Goal: Task Accomplishment & Management: Complete application form

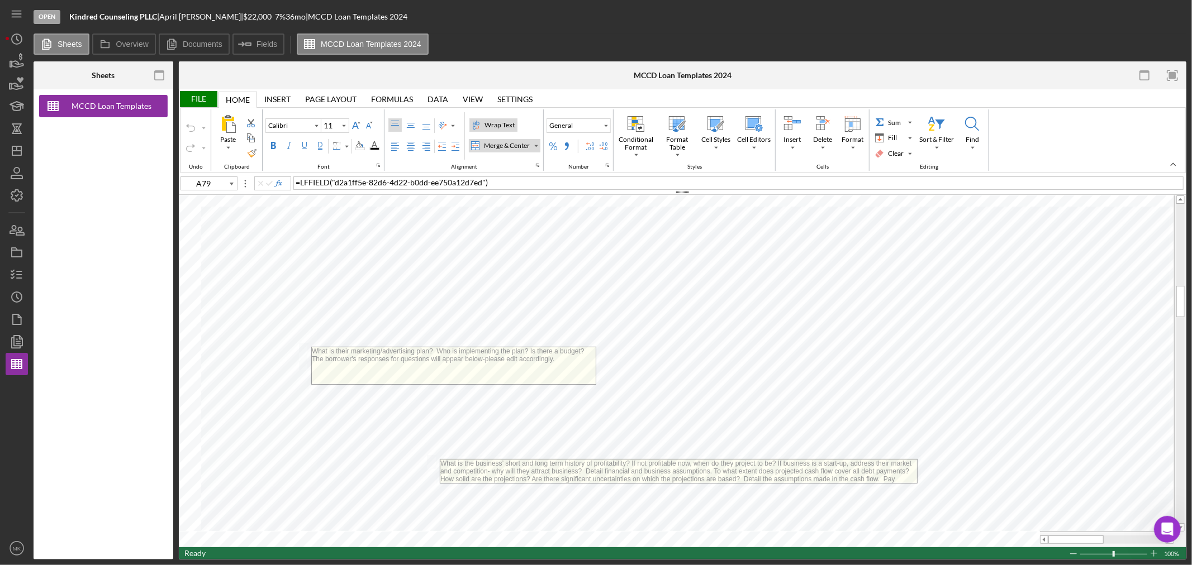
click at [499, 125] on div "Wrap Text" at bounding box center [499, 125] width 35 height 10
click at [510, 122] on div "Wrap Text" at bounding box center [499, 125] width 35 height 10
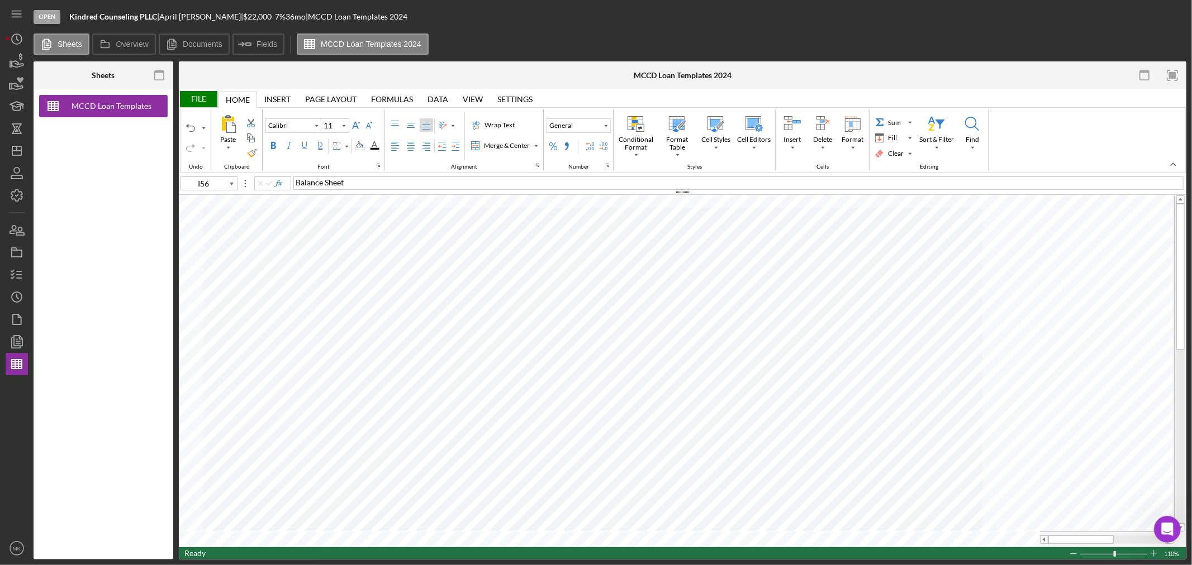
type input "B1"
type input "20"
type input "I56"
type input "11"
type input "B1"
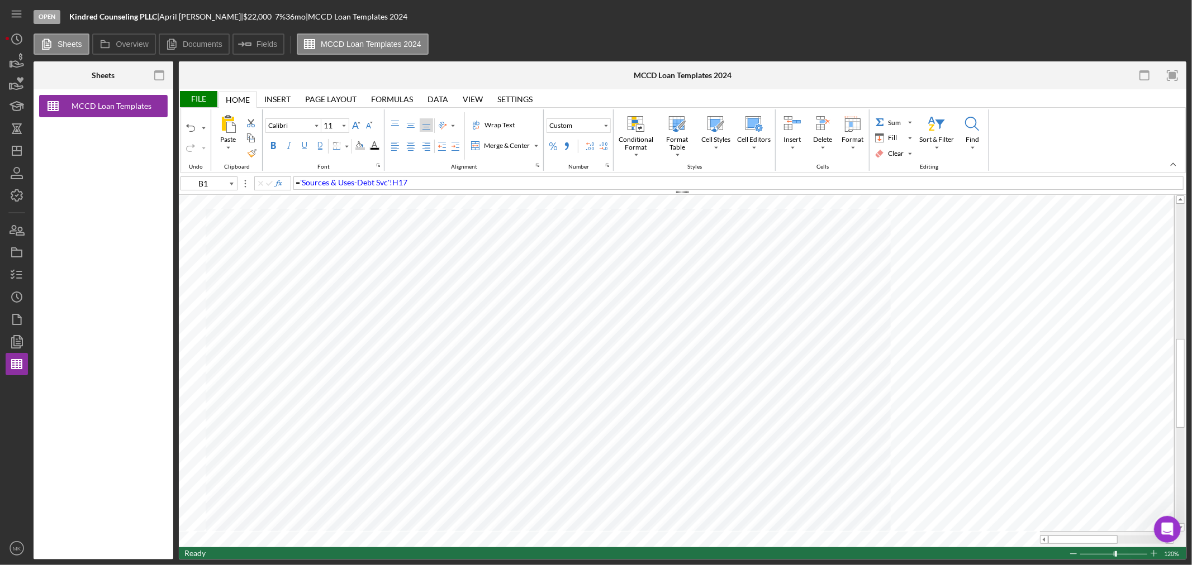
type input "20"
type input "I27"
type input "11"
type input "F13"
type input "Arial"
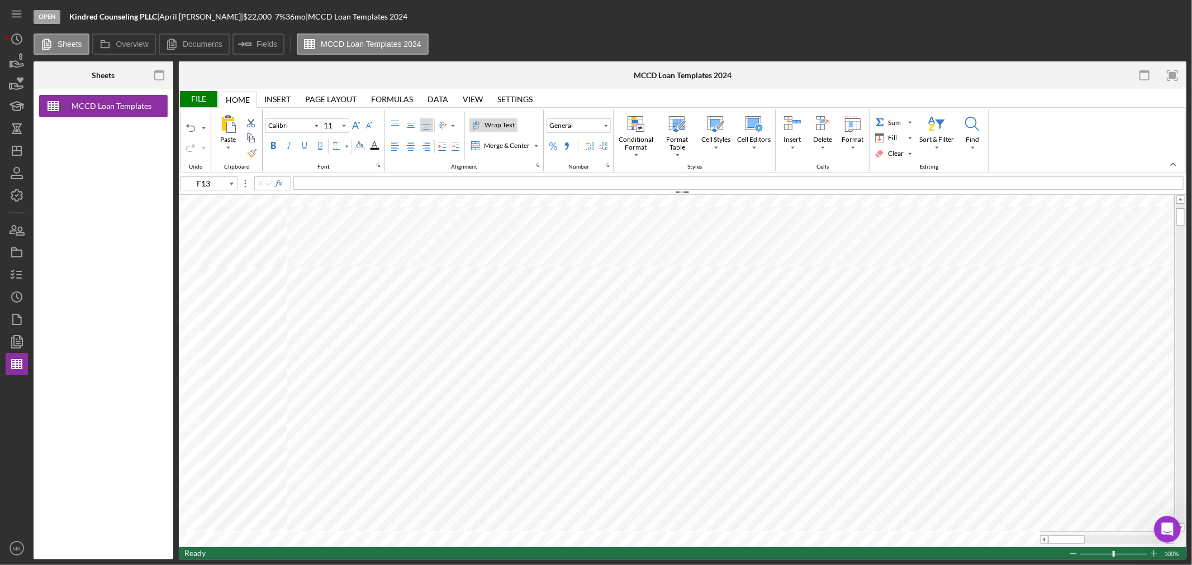
type input "10"
type input "I83"
type input "Calibri"
type input "11"
type input "B4"
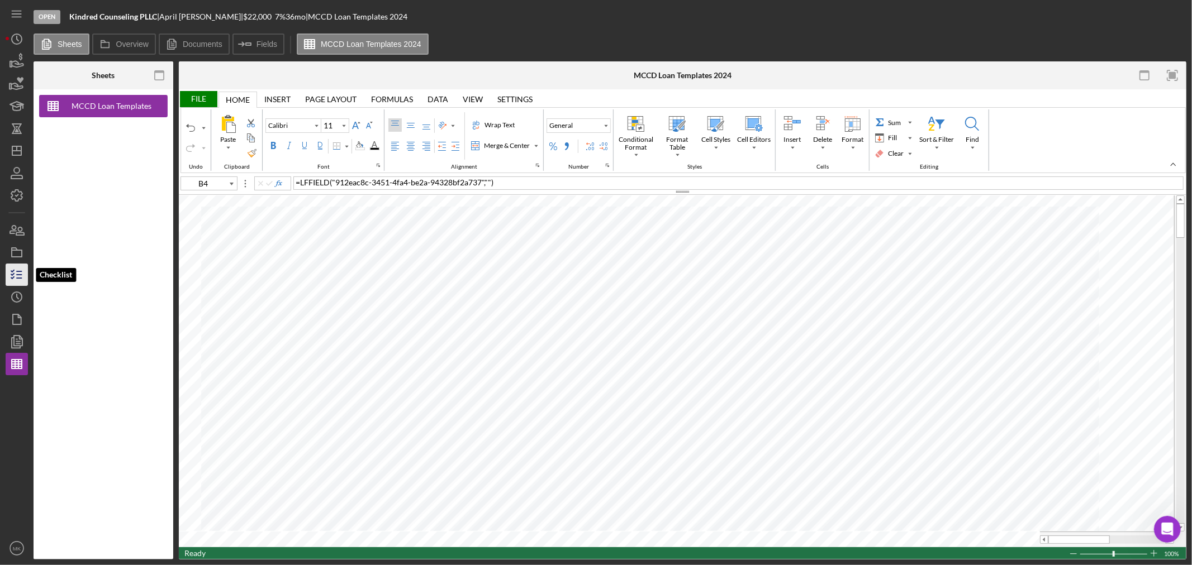
click at [14, 277] on polyline "button" at bounding box center [12, 278] width 3 height 2
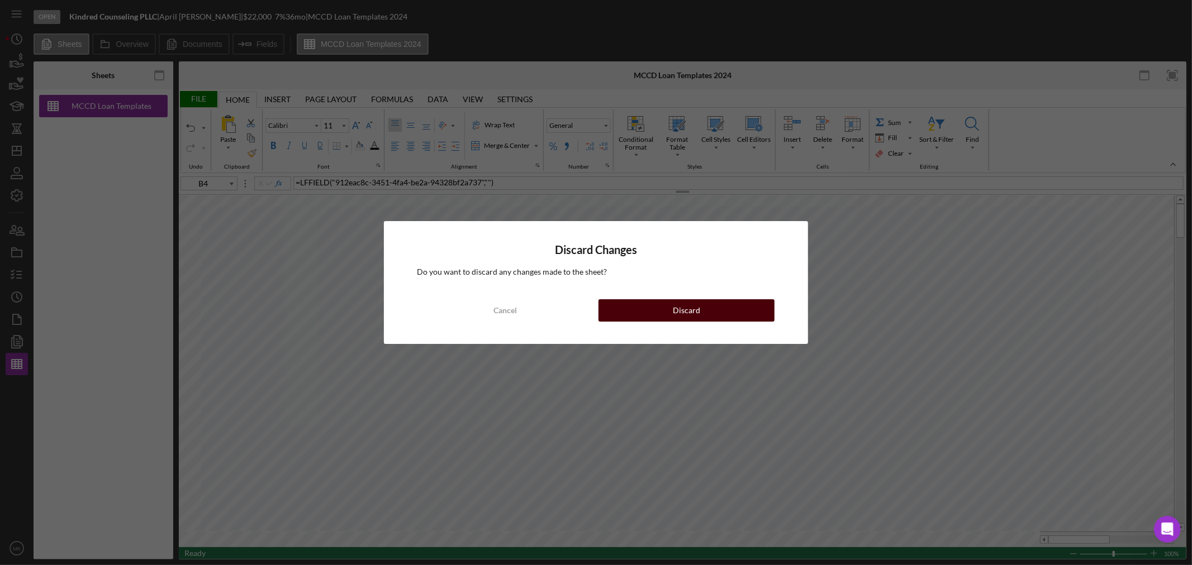
click at [703, 312] on button "Discard" at bounding box center [686, 310] width 176 height 22
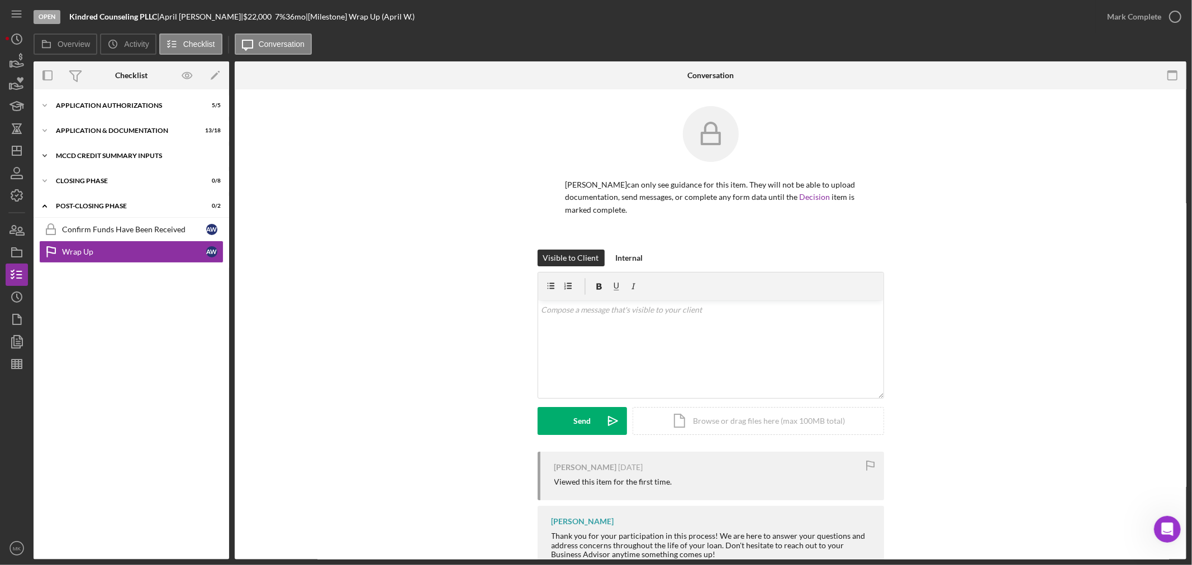
click at [135, 150] on div "Icon/Expander MCCD Credit Summary Inputs 2 / 6" at bounding box center [132, 156] width 196 height 22
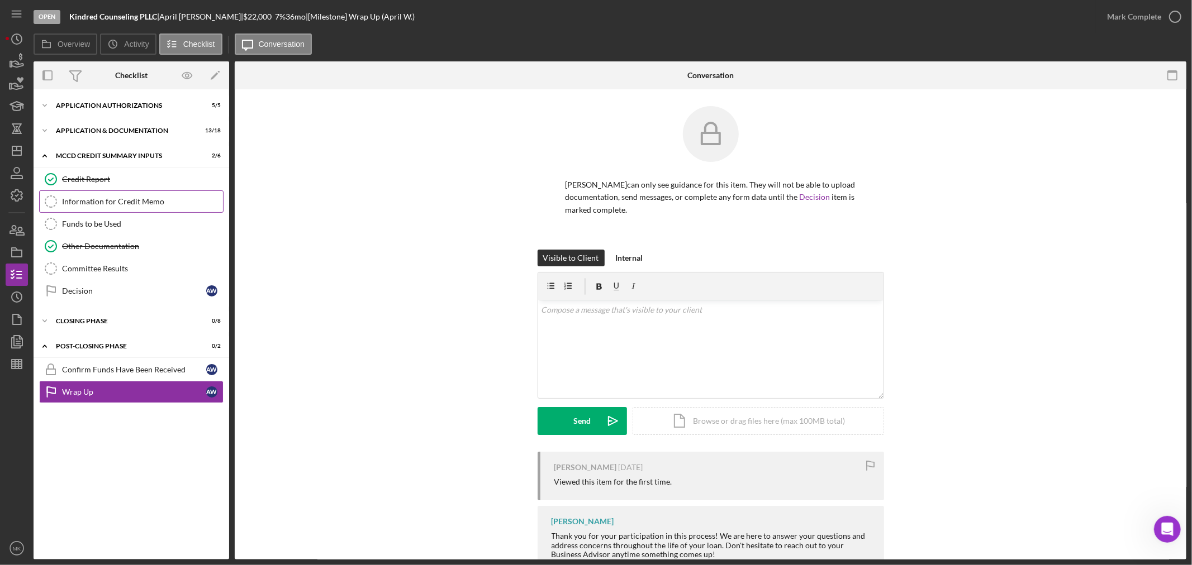
click at [133, 202] on div "Information for Credit Memo" at bounding box center [142, 201] width 161 height 9
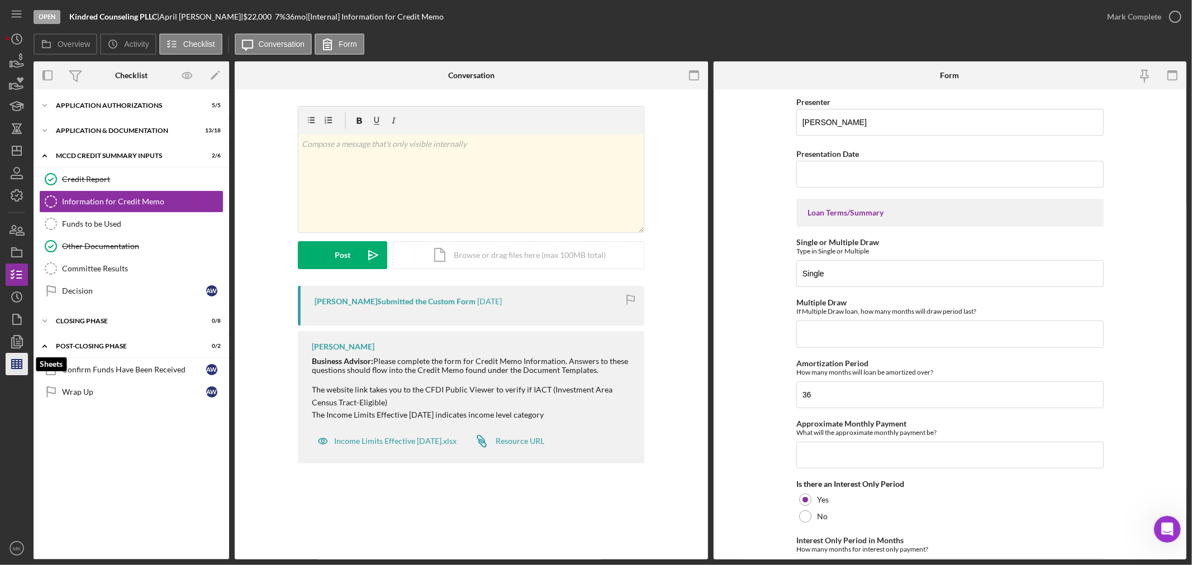
click at [18, 363] on line "button" at bounding box center [18, 364] width 0 height 9
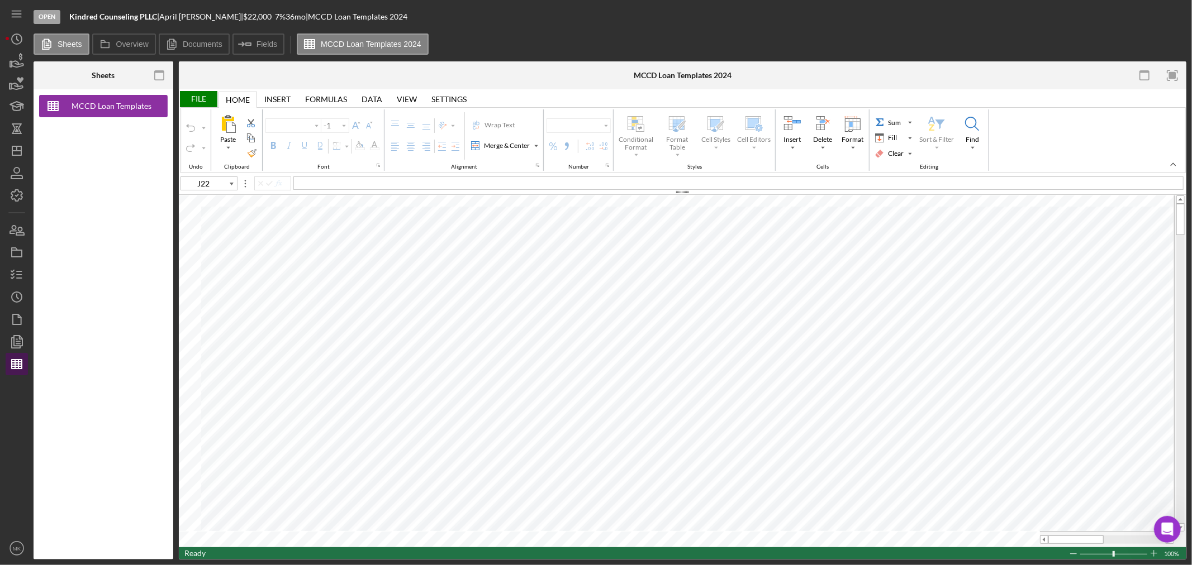
type input "Calibri"
type input "11"
type input "H25"
type input "Calibri"
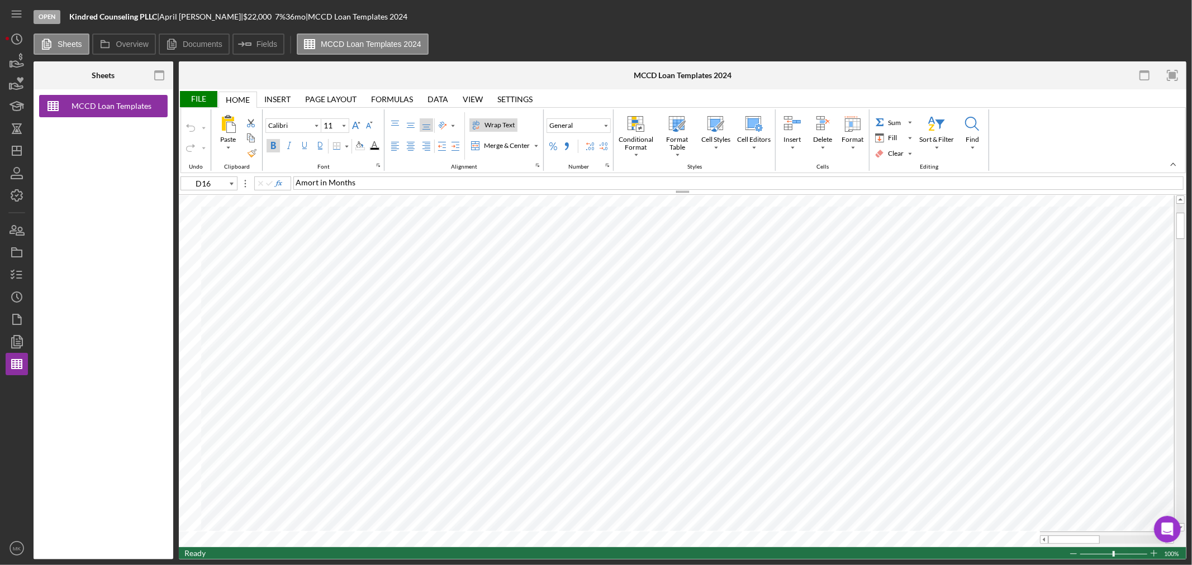
type input "D17"
click at [17, 274] on icon "button" at bounding box center [17, 275] width 28 height 28
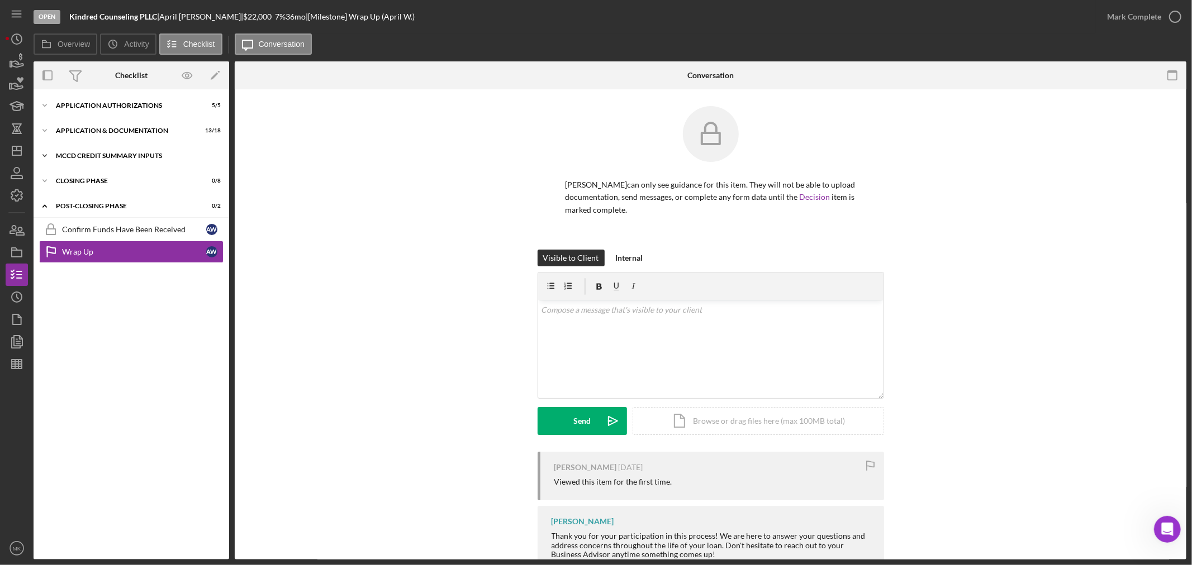
click at [131, 153] on div "MCCD Credit Summary Inputs" at bounding box center [135, 156] width 159 height 7
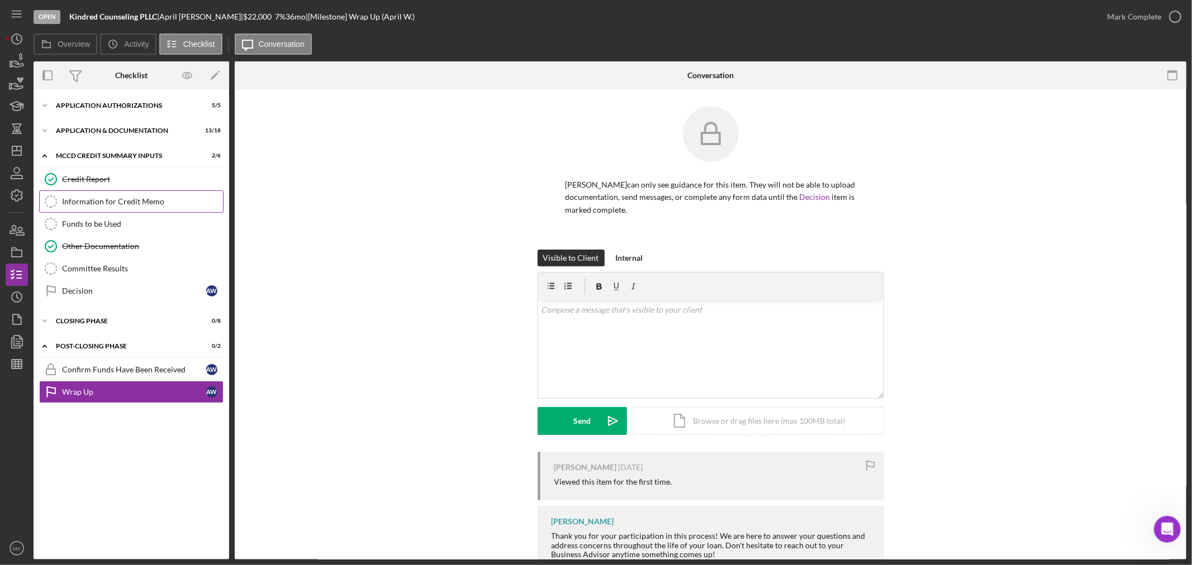
click at [140, 200] on div "Information for Credit Memo" at bounding box center [142, 201] width 161 height 9
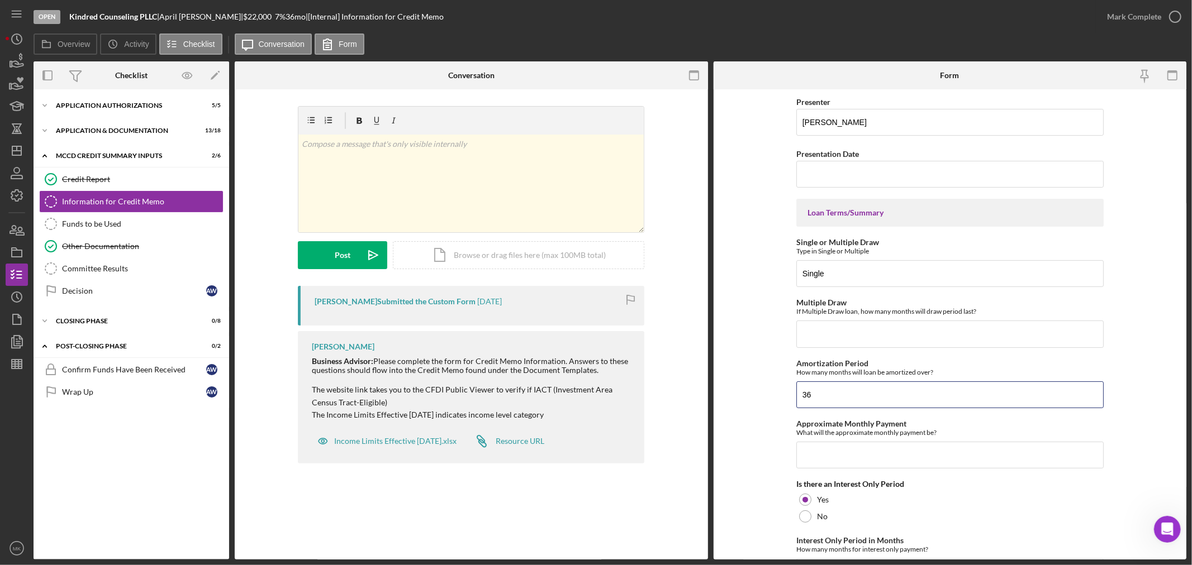
drag, startPoint x: 822, startPoint y: 392, endPoint x: 788, endPoint y: 390, distance: 34.7
click at [788, 390] on form "Presenter [PERSON_NAME] Presentation Date Loan Terms/Summary Single or Multiple…" at bounding box center [950, 324] width 473 height 470
type input "30"
click at [1139, 380] on form "Presenter [PERSON_NAME] Presentation Date Loan Terms/Summary Single or Multiple…" at bounding box center [950, 324] width 473 height 470
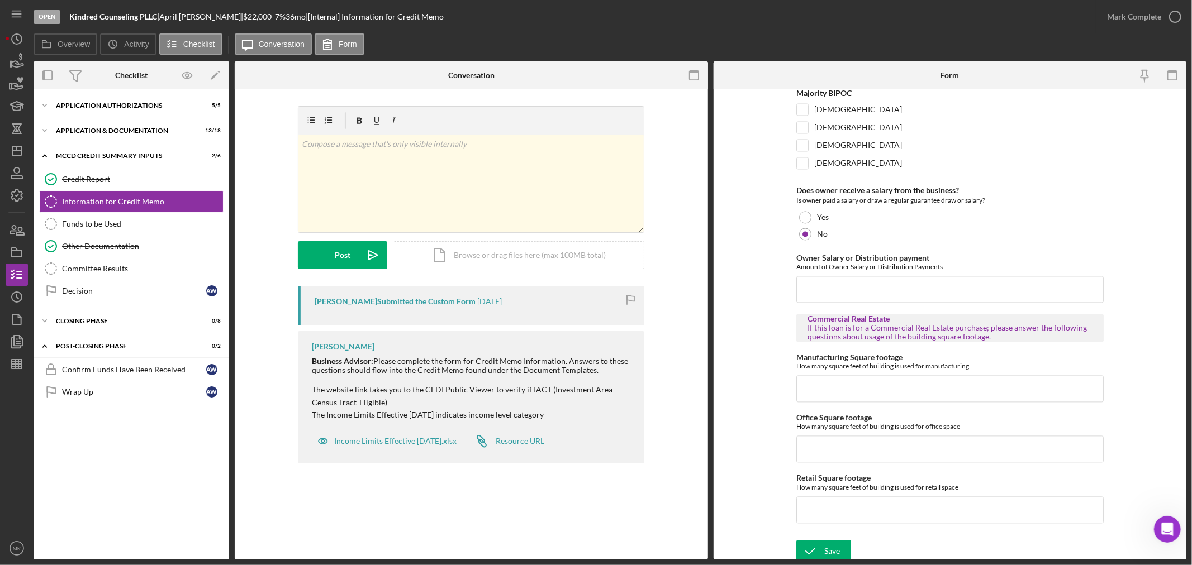
scroll to position [1889, 0]
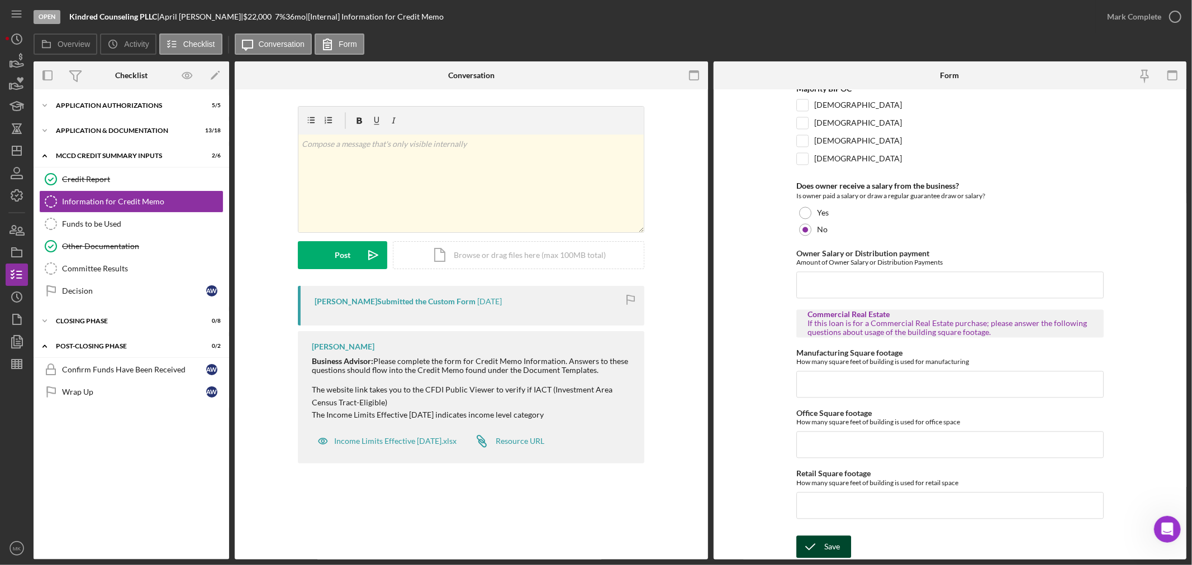
click at [824, 548] on div "Save" at bounding box center [832, 547] width 16 height 22
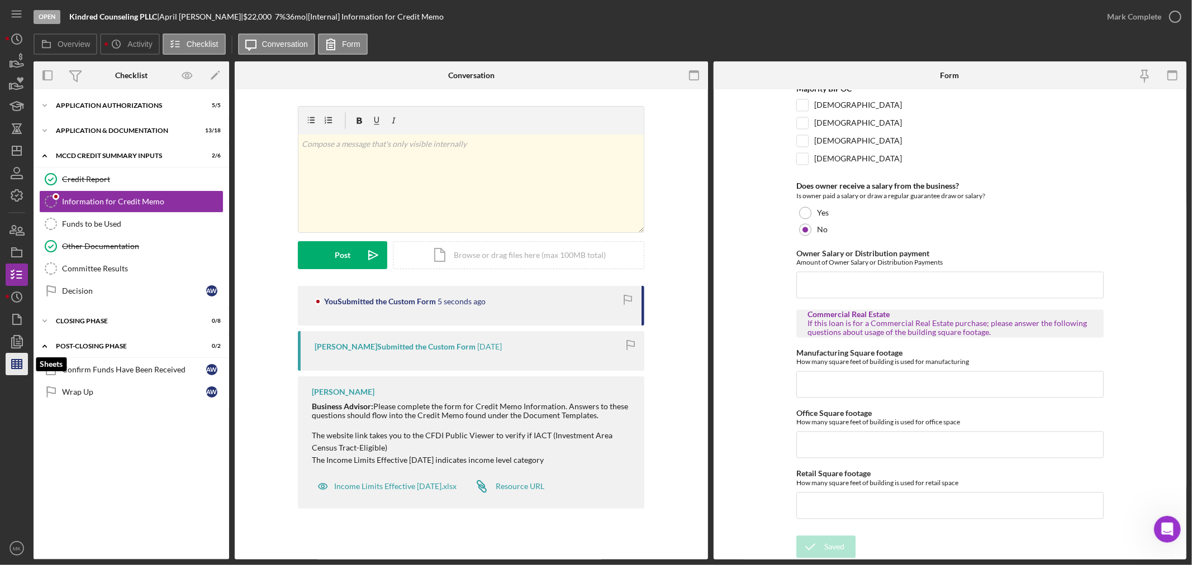
click at [17, 364] on line "button" at bounding box center [17, 364] width 10 height 0
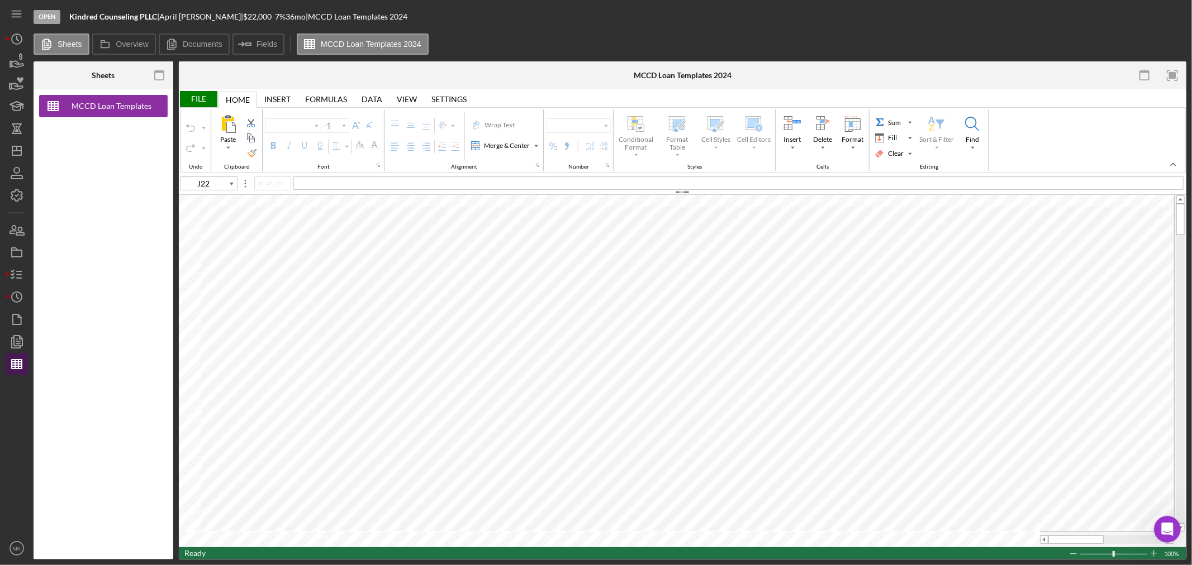
type input "Calibri"
type input "11"
type input "H25"
type input "Calibri"
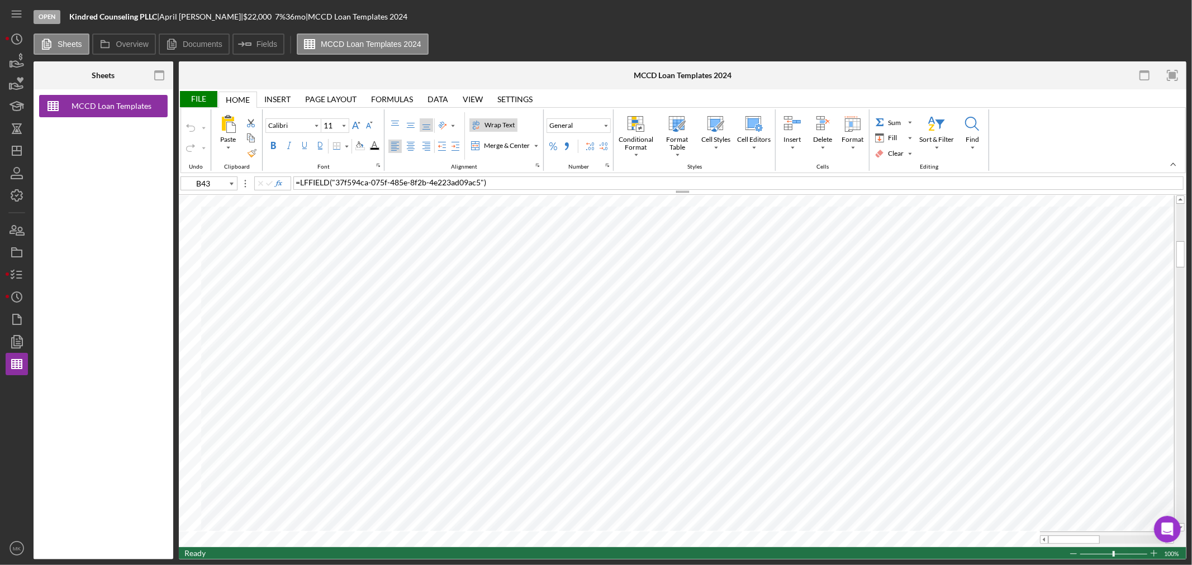
click at [506, 125] on div "Wrap Text" at bounding box center [499, 125] width 35 height 10
click at [506, 124] on div "Wrap Text" at bounding box center [499, 125] width 35 height 10
type input "A44"
click at [571, 146] on div "Comma Style" at bounding box center [566, 146] width 9 height 9
type input "Calibri"
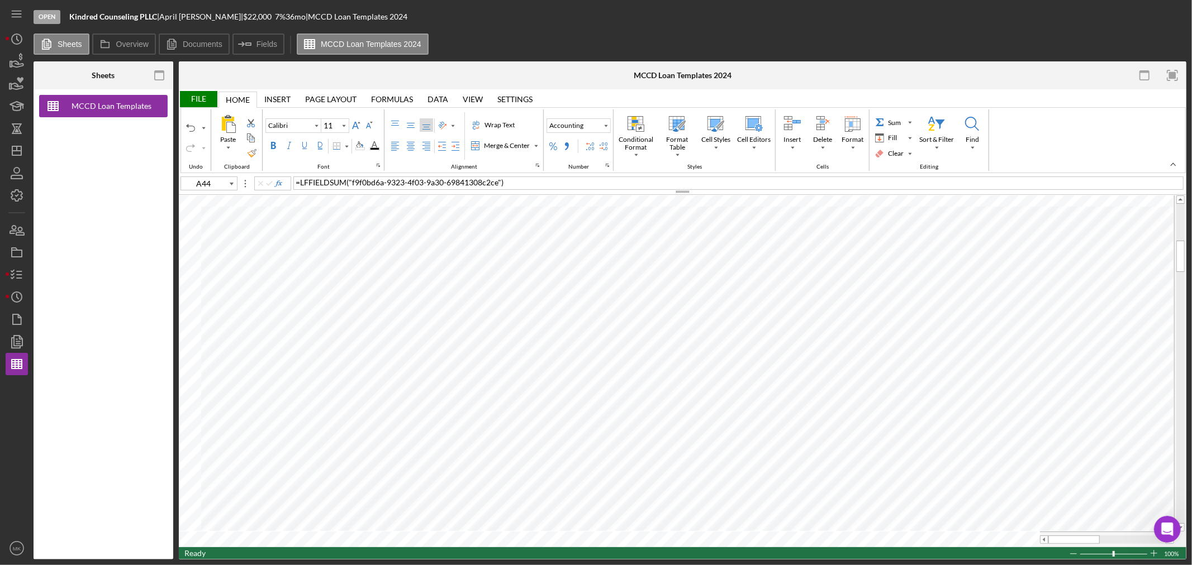
type input "K43"
type input "Calibri"
type input "A44"
type input "Calibri"
type input "J43"
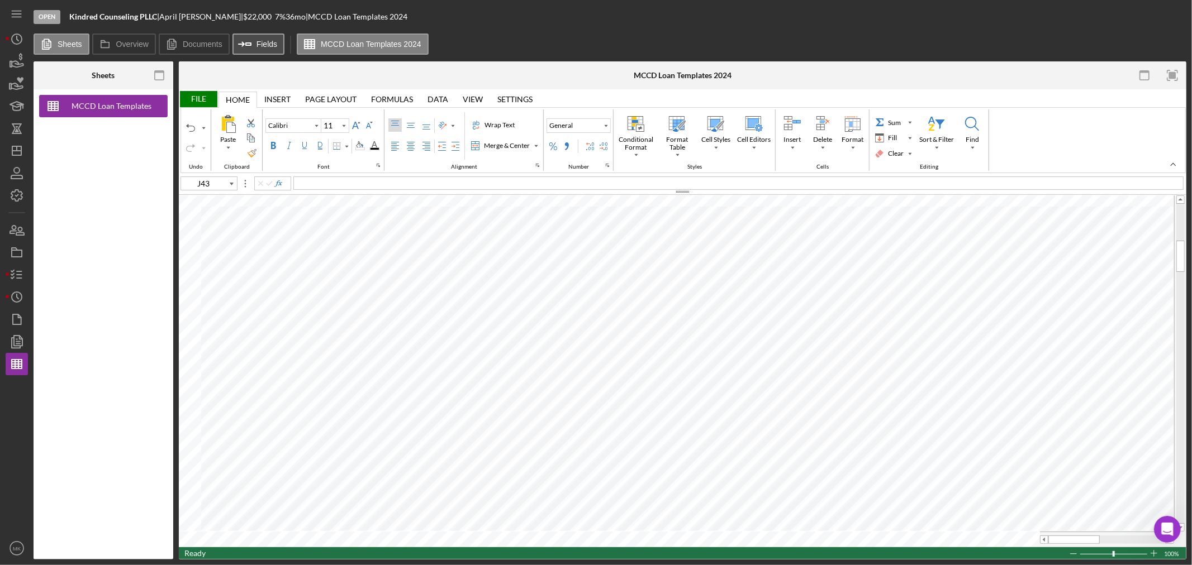
click at [258, 42] on label "Fields" at bounding box center [266, 44] width 21 height 9
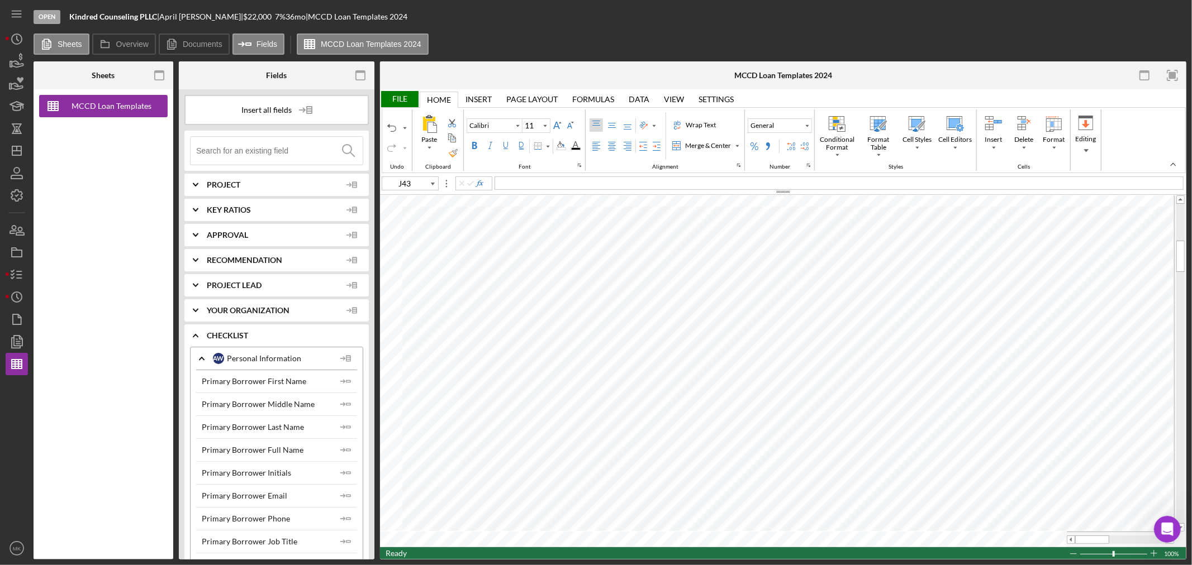
type input "Calibri"
type input "B43"
click at [193, 41] on label "Documents" at bounding box center [203, 44] width 40 height 9
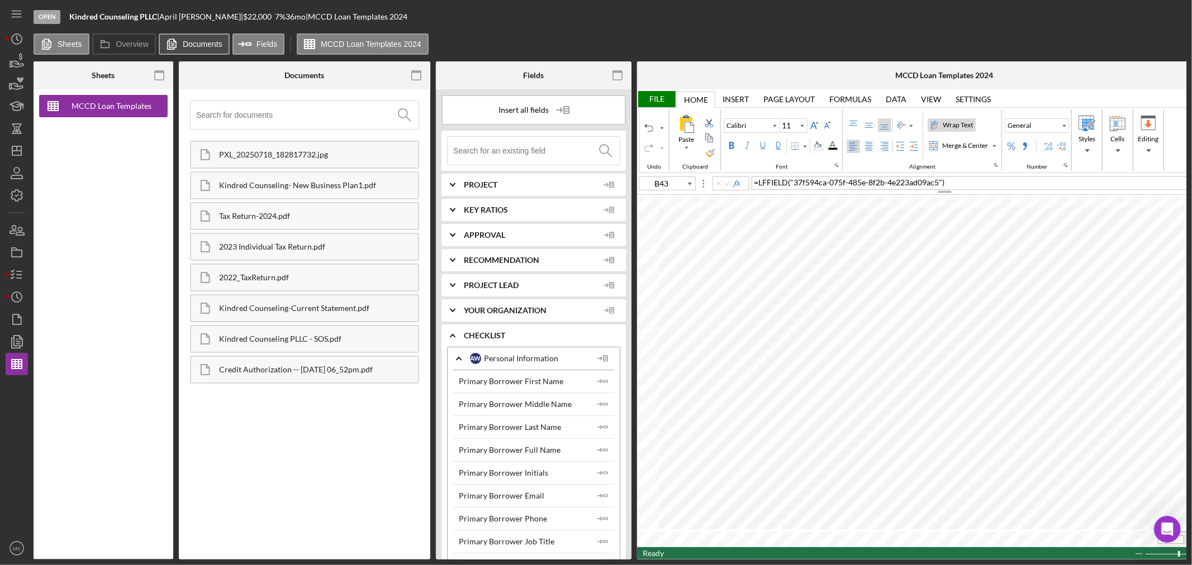
click at [193, 41] on label "Documents" at bounding box center [203, 44] width 40 height 9
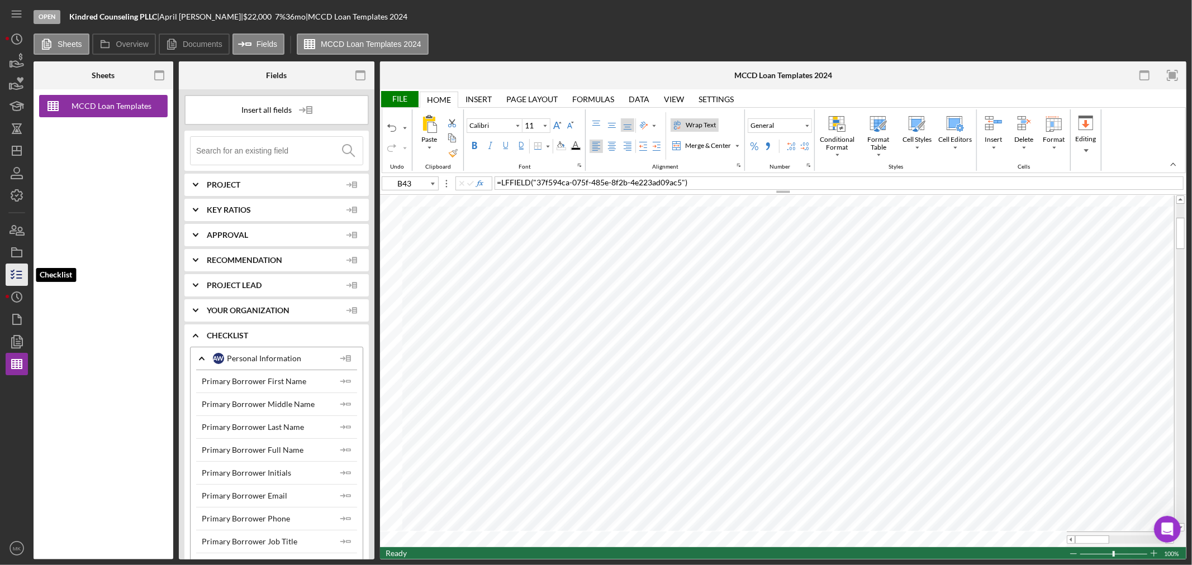
click at [13, 274] on polyline "button" at bounding box center [12, 275] width 3 height 2
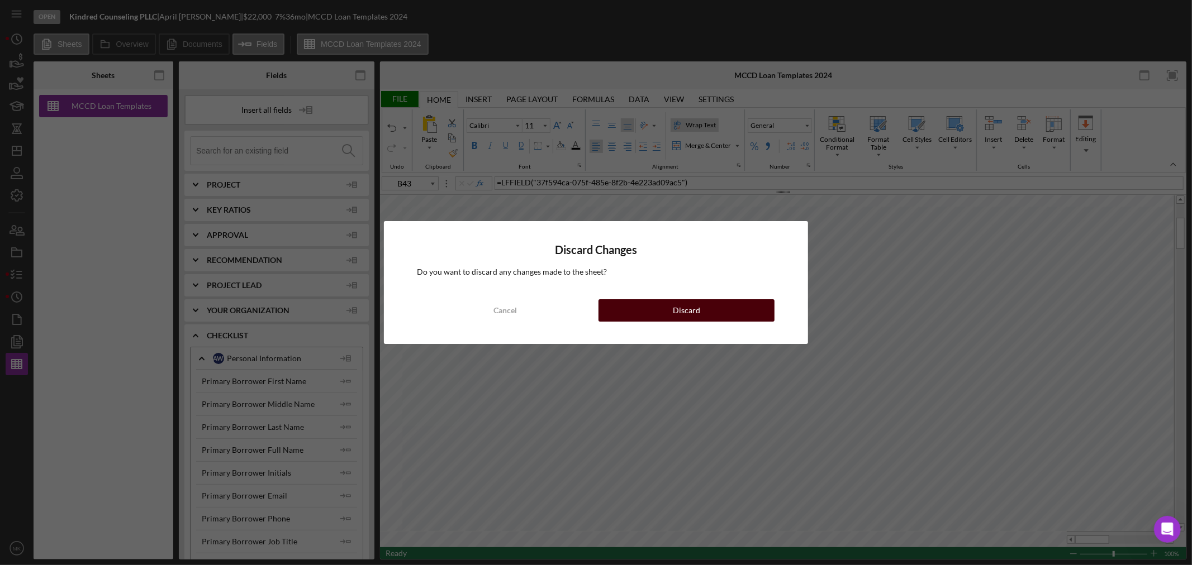
click at [700, 311] on button "Discard" at bounding box center [686, 310] width 176 height 22
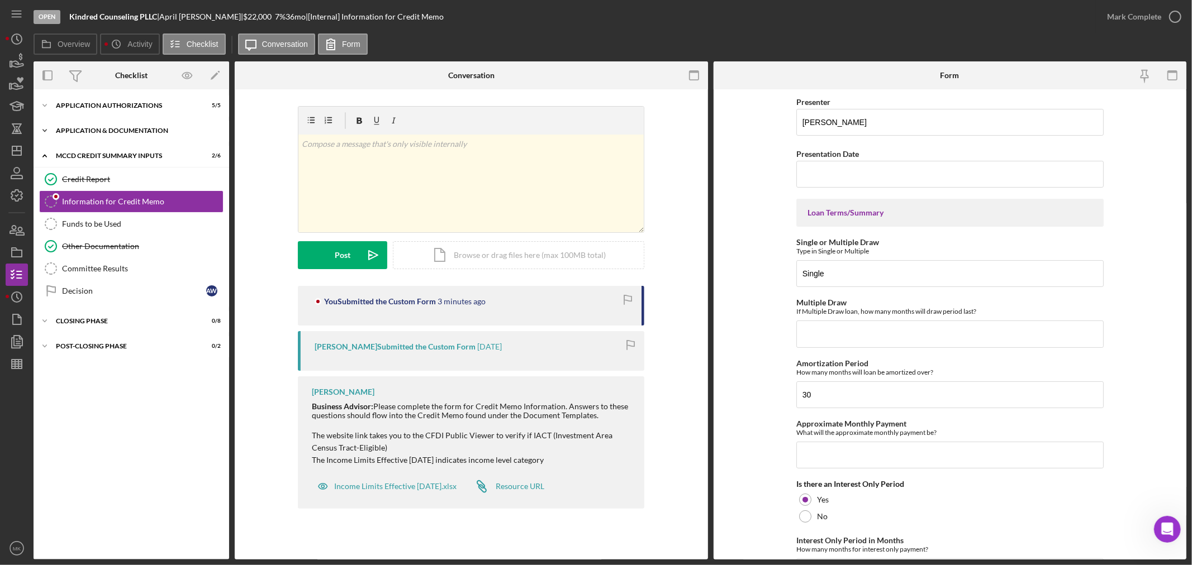
click at [131, 130] on div "Application & Documentation" at bounding box center [135, 130] width 159 height 7
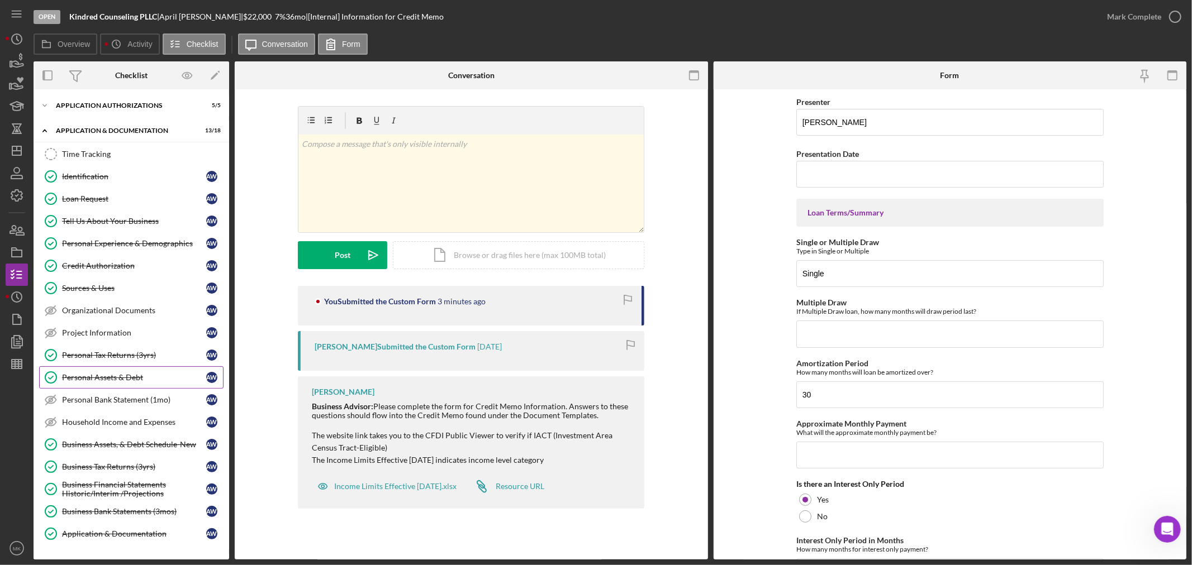
click at [125, 378] on div "Personal Assets & Debt" at bounding box center [134, 377] width 144 height 9
